Goal: Use online tool/utility: Utilize a website feature to perform a specific function

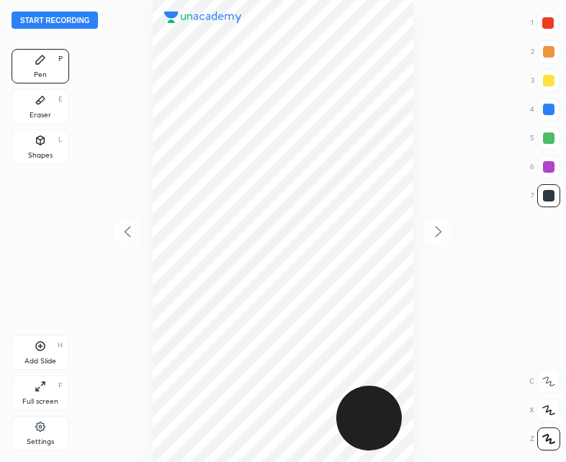
scroll to position [462, 335]
click at [53, 12] on button "Start recording" at bounding box center [55, 20] width 86 height 17
click at [44, 25] on button "End recording" at bounding box center [52, 20] width 80 height 17
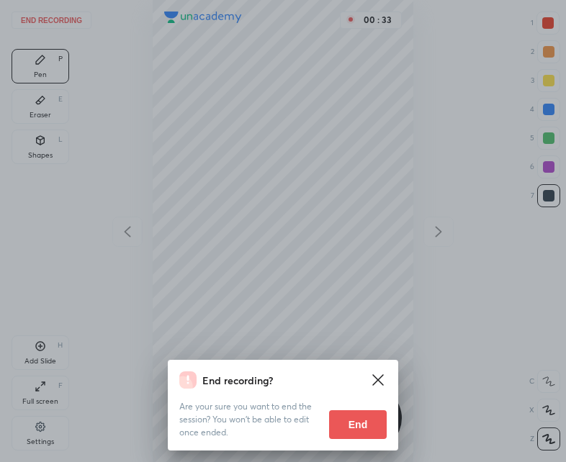
click at [365, 436] on button "End" at bounding box center [358, 424] width 58 height 29
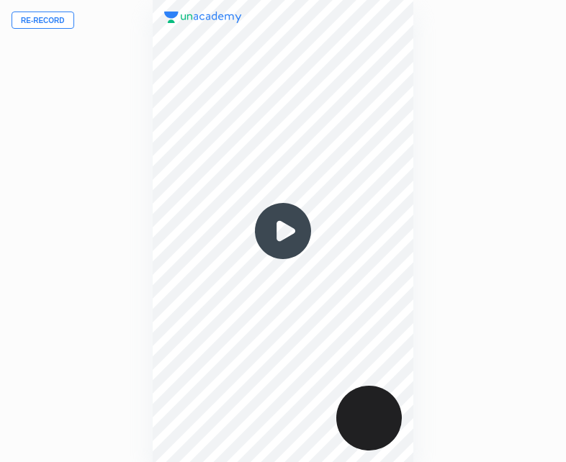
click at [281, 247] on img at bounding box center [282, 231] width 69 height 69
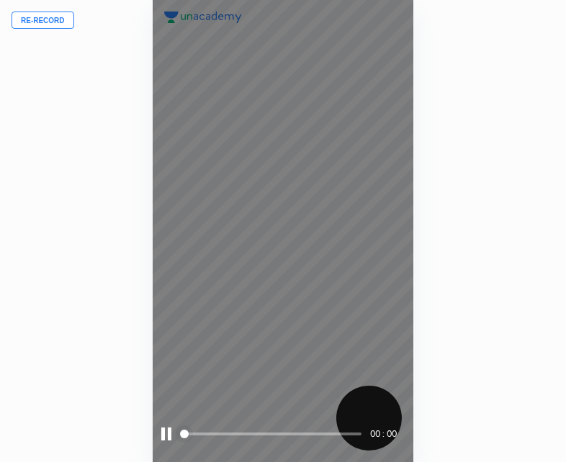
click at [165, 436] on div at bounding box center [166, 434] width 10 height 13
click at [166, 436] on div at bounding box center [167, 434] width 13 height 13
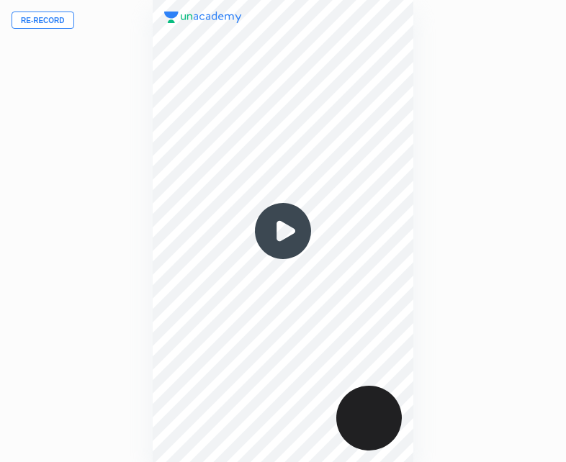
click at [290, 233] on img at bounding box center [282, 231] width 69 height 69
click at [279, 231] on img at bounding box center [282, 231] width 69 height 69
click at [280, 233] on img at bounding box center [282, 231] width 69 height 69
click at [278, 239] on img at bounding box center [282, 231] width 69 height 69
click at [281, 237] on img at bounding box center [282, 231] width 69 height 69
